Goal: Task Accomplishment & Management: Use online tool/utility

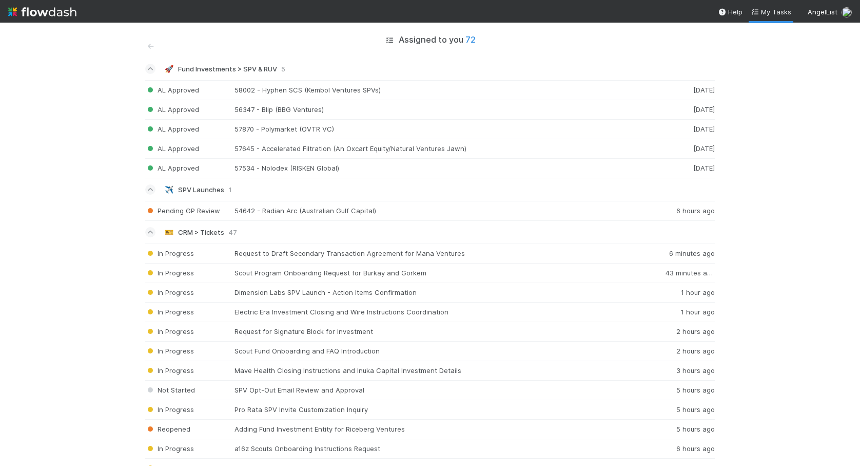
click at [14, 10] on img at bounding box center [42, 11] width 68 height 17
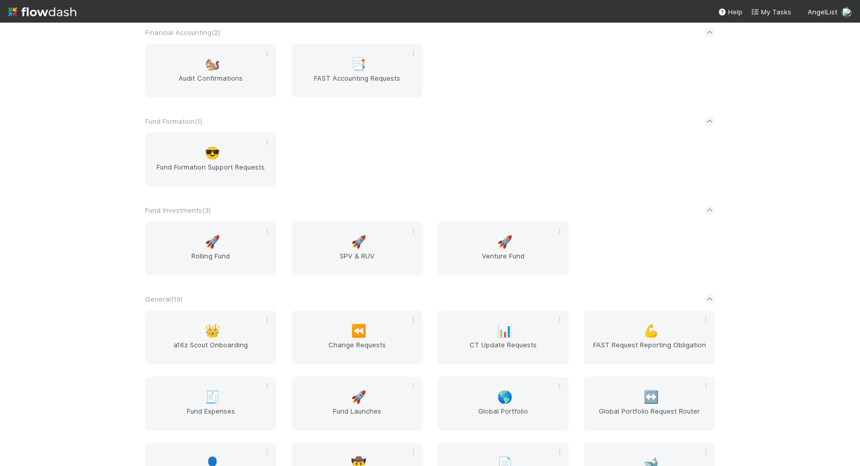
scroll to position [426, 0]
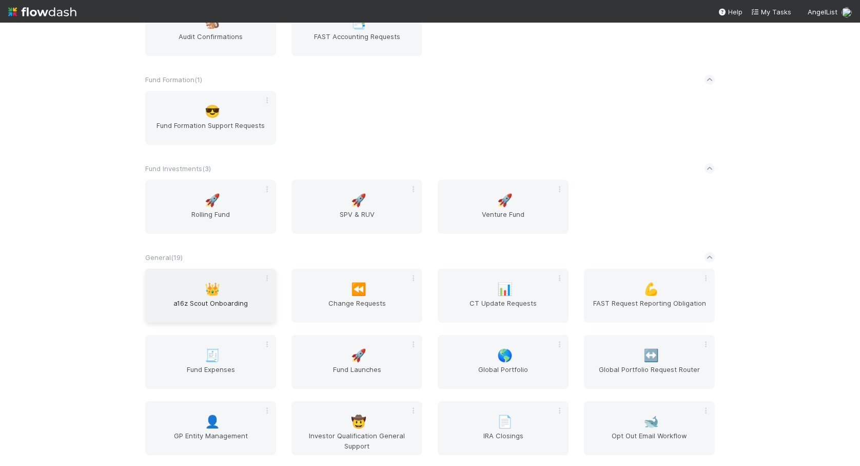
click at [195, 295] on div "👑 a16z Scout Onboarding" at bounding box center [210, 295] width 131 height 54
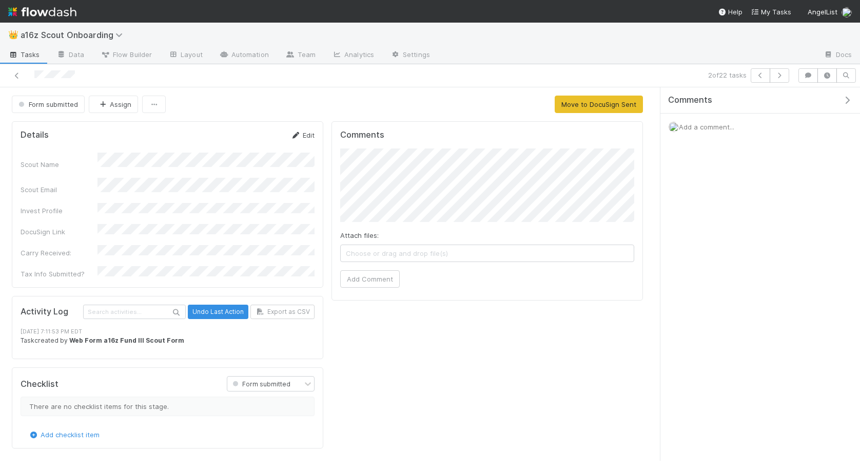
click at [312, 133] on link "Edit" at bounding box center [303, 135] width 24 height 8
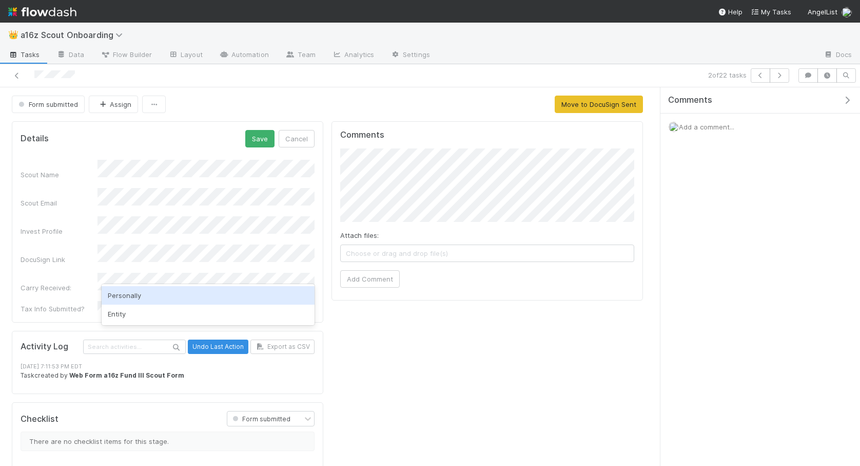
click at [155, 293] on div "Personally" at bounding box center [208, 295] width 213 height 18
click at [263, 134] on button "Save" at bounding box center [259, 138] width 29 height 17
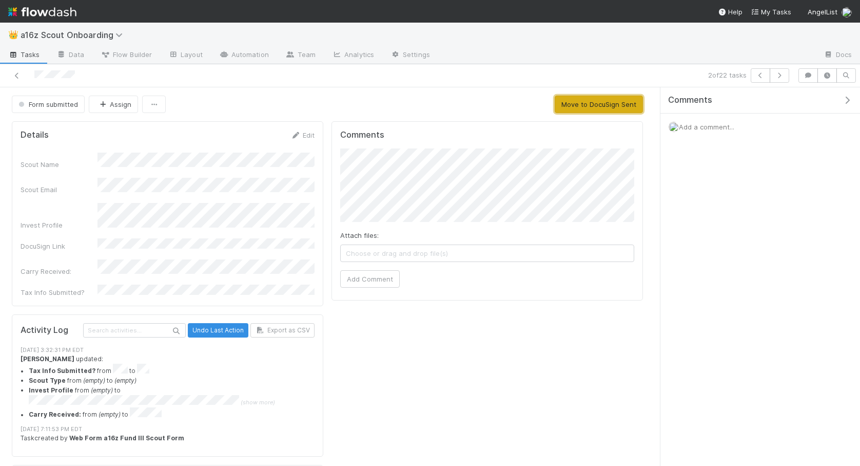
click at [584, 99] on button "Move to DocuSign Sent" at bounding box center [599, 103] width 88 height 17
